Goal: Check status: Check status

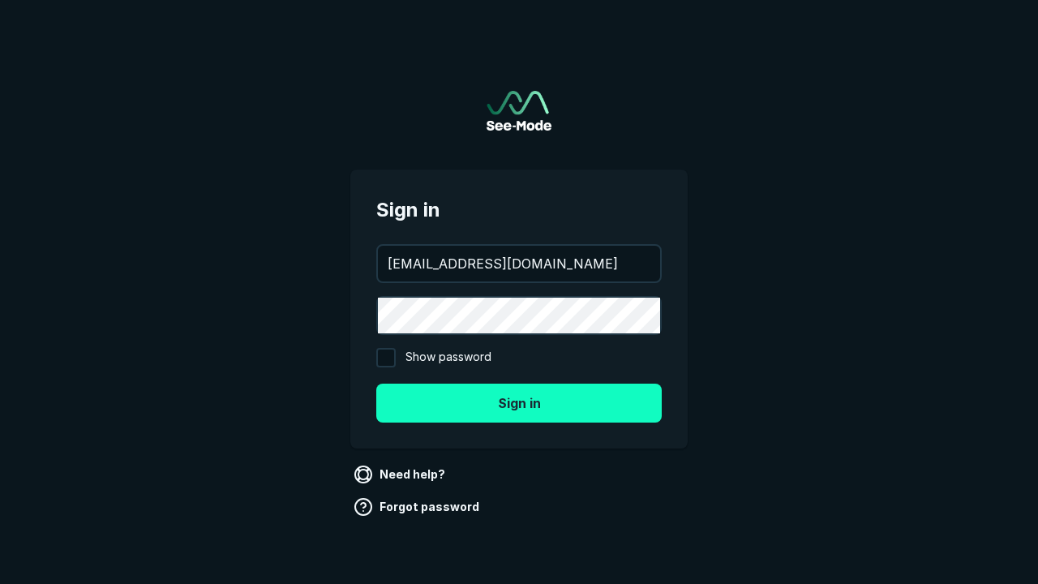
click at [519, 402] on button "Sign in" at bounding box center [519, 403] width 286 height 39
